Goal: Information Seeking & Learning: Learn about a topic

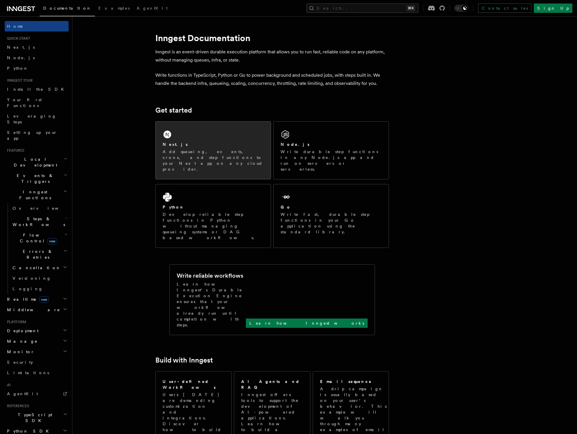
click at [224, 133] on div "Next.js Add queueing, events, crons, and step functions to your Next app on any…" at bounding box center [213, 150] width 115 height 57
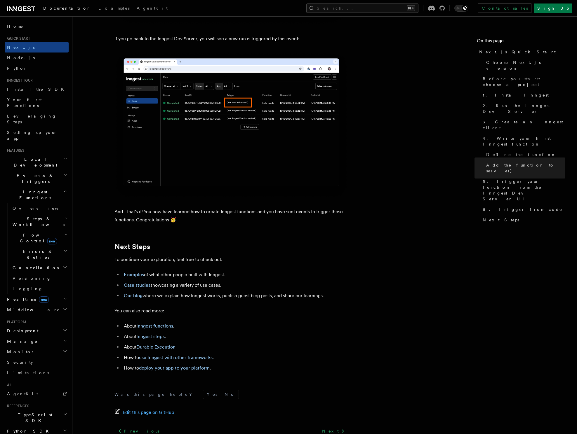
scroll to position [3499, 0]
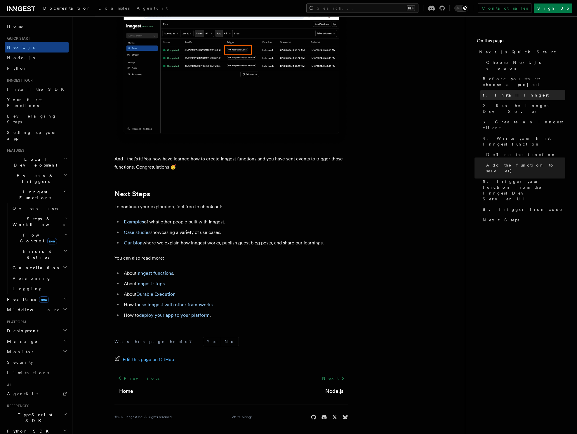
click at [496, 90] on link "1. Install Inngest" at bounding box center [522, 95] width 85 height 11
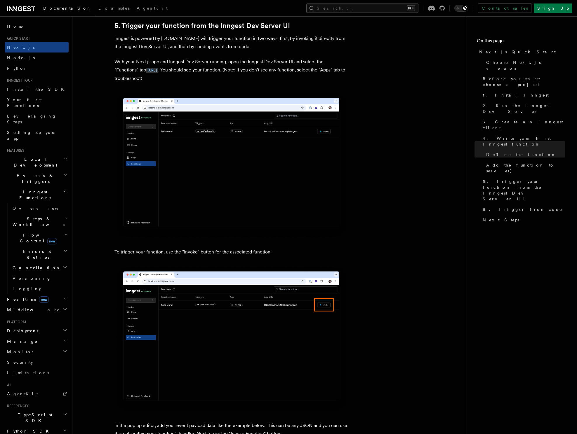
scroll to position [1249, 0]
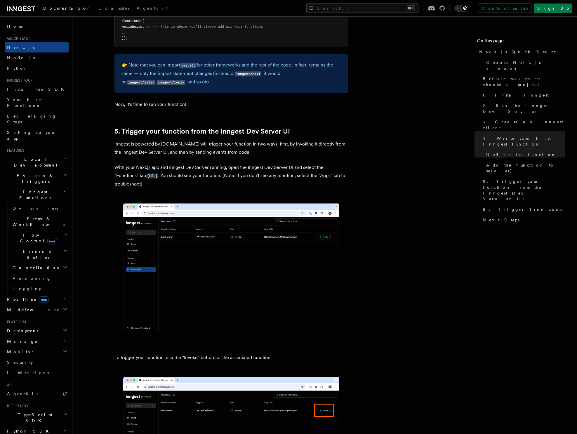
click at [29, 156] on span "Local Development" at bounding box center [34, 162] width 59 height 12
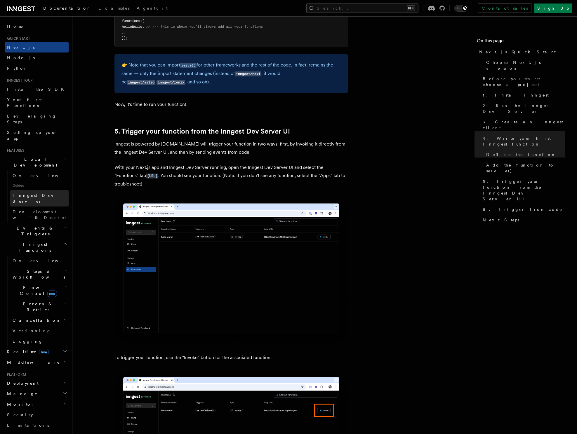
click at [31, 193] on span "Inngest Dev Server" at bounding box center [38, 198] width 50 height 11
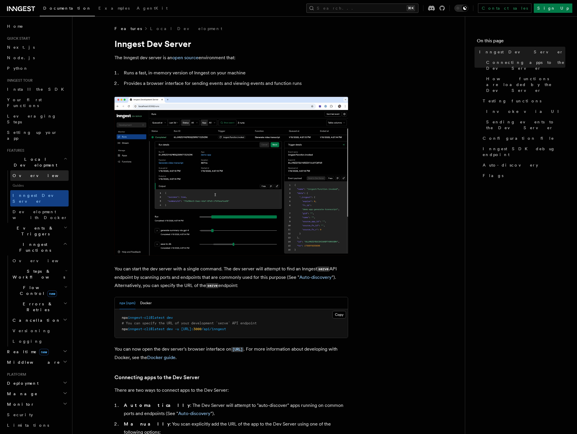
click at [21, 173] on span "Overview" at bounding box center [43, 175] width 60 height 5
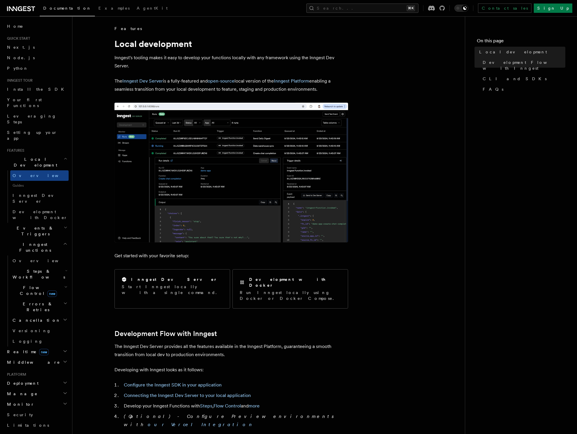
click at [24, 301] on span "Errors & Retries" at bounding box center [36, 307] width 53 height 12
click at [33, 366] on span "Inngest errors" at bounding box center [41, 368] width 47 height 5
